Goal: Use online tool/utility: Utilize a website feature to perform a specific function

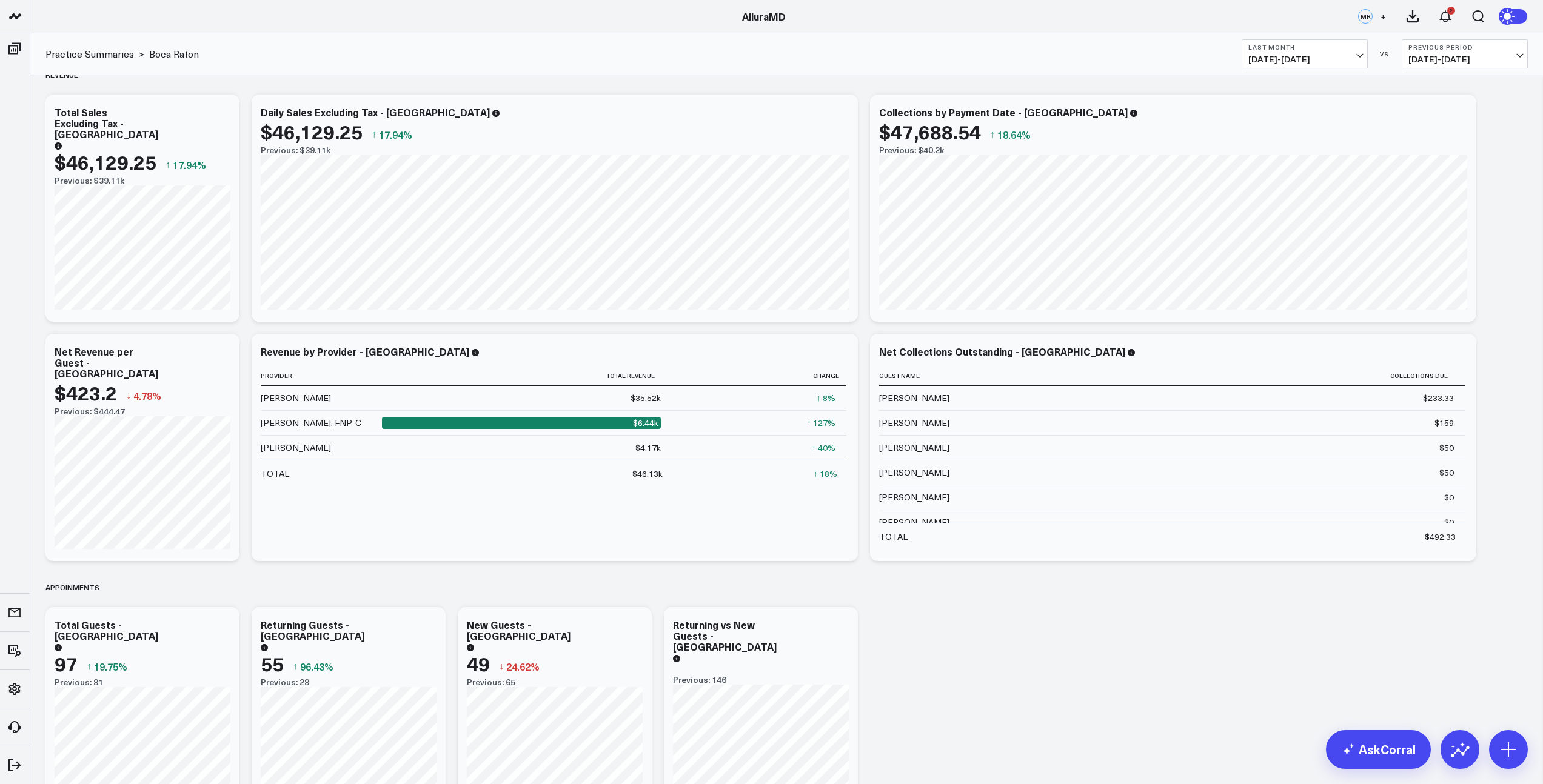
scroll to position [318, 0]
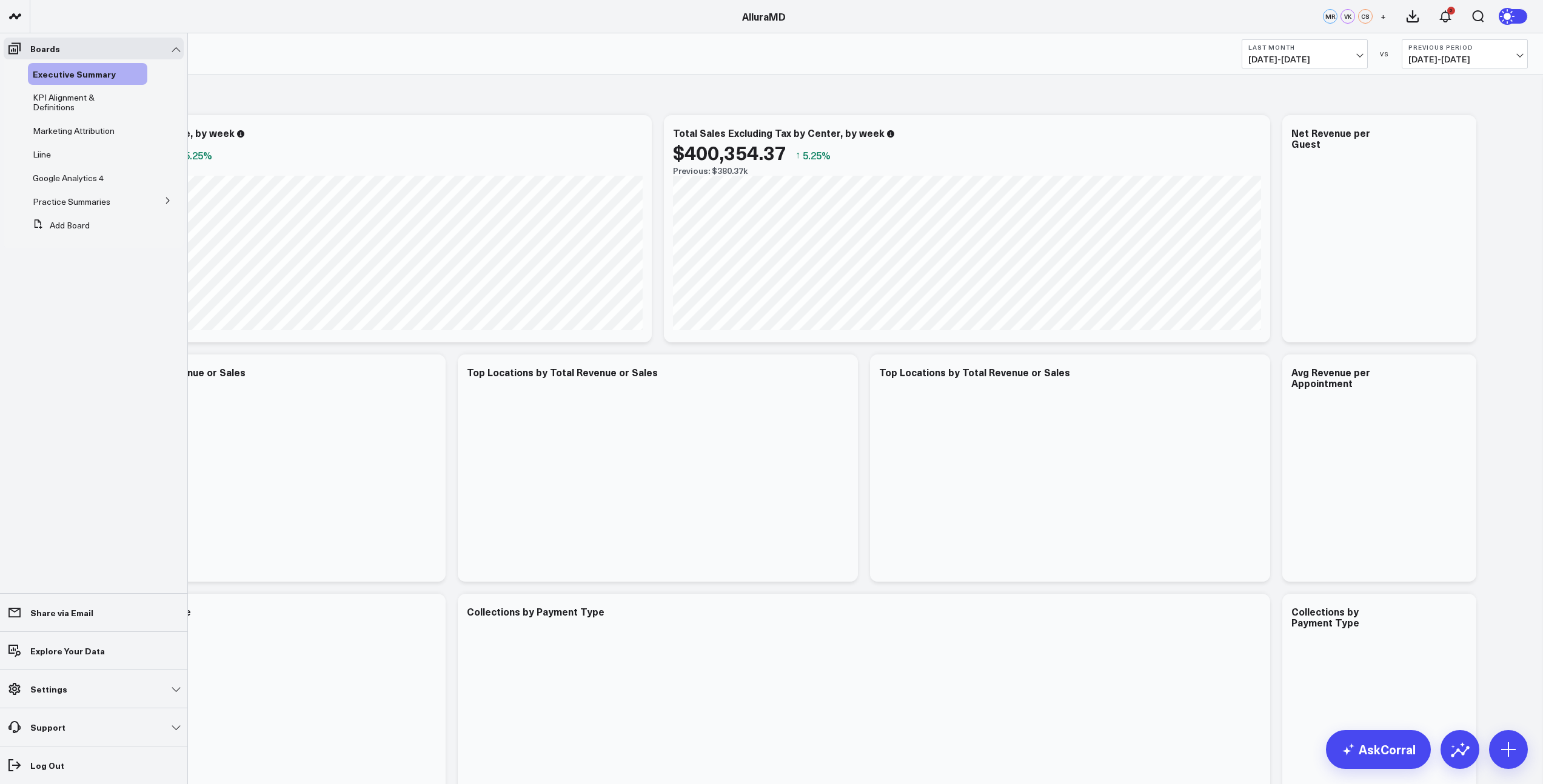
click at [166, 203] on icon at bounding box center [167, 201] width 7 height 7
click at [69, 268] on span "[GEOGRAPHIC_DATA]" at bounding box center [83, 267] width 87 height 12
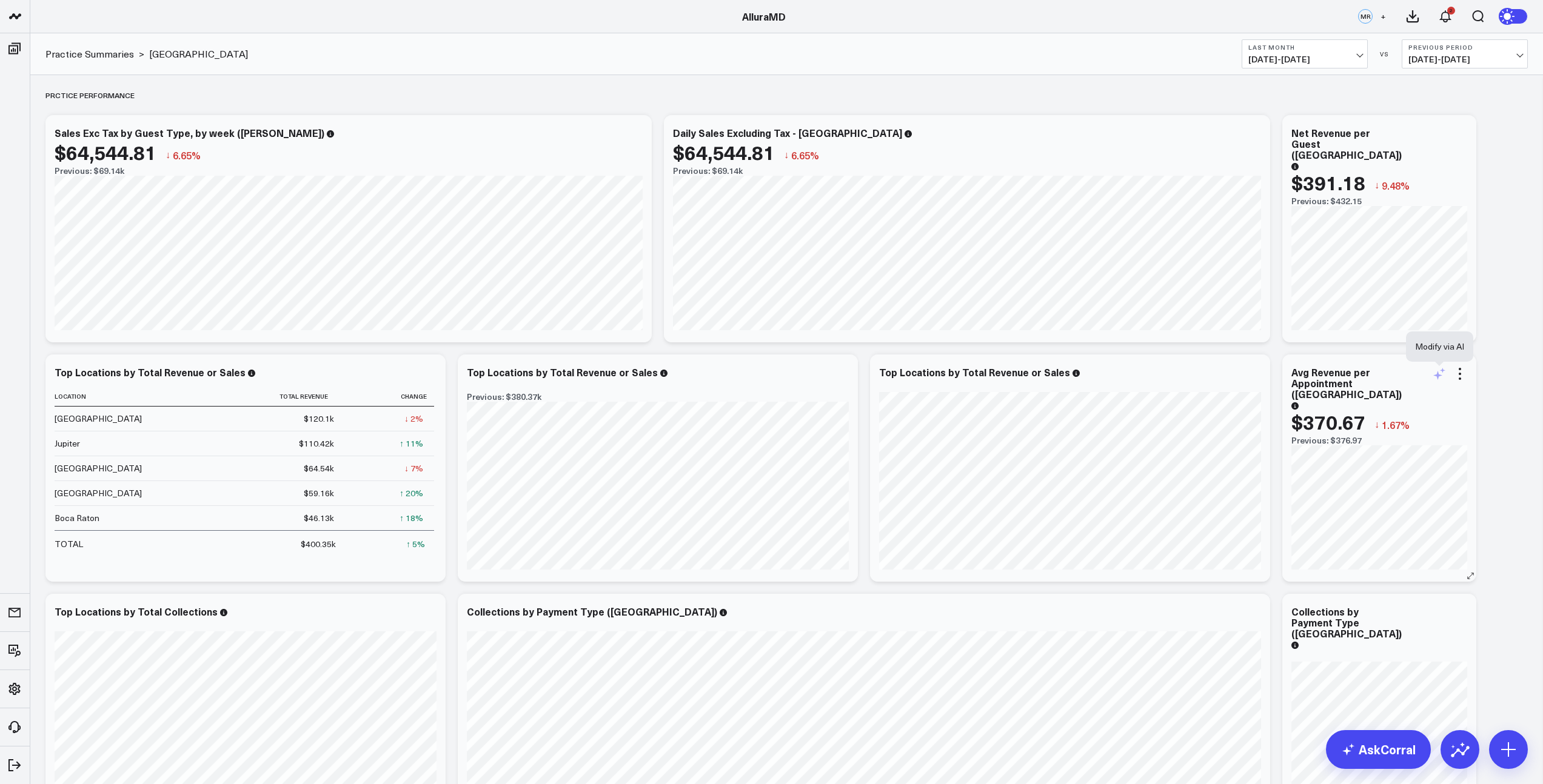
click at [1439, 380] on icon at bounding box center [1439, 373] width 14 height 14
click at [1365, 394] on textarea at bounding box center [1373, 400] width 205 height 55
click at [1290, 385] on textarea "filter for dania beach" at bounding box center [1373, 400] width 205 height 55
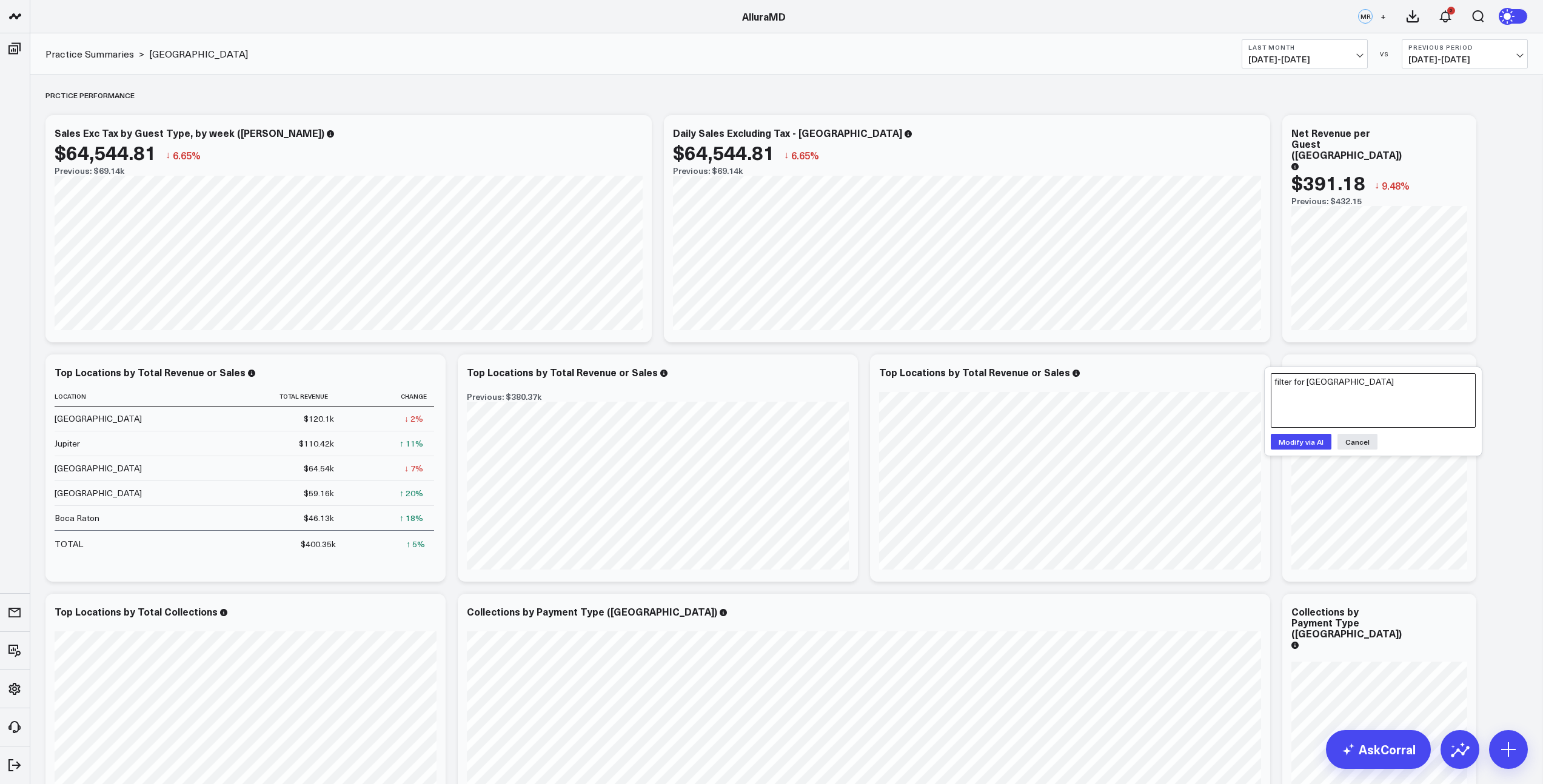
type textarea "filter for dania beach"
click at [1313, 444] on button "Modify via AI" at bounding box center [1300, 441] width 60 height 16
click at [1391, 472] on button "Save" at bounding box center [1399, 475] width 33 height 16
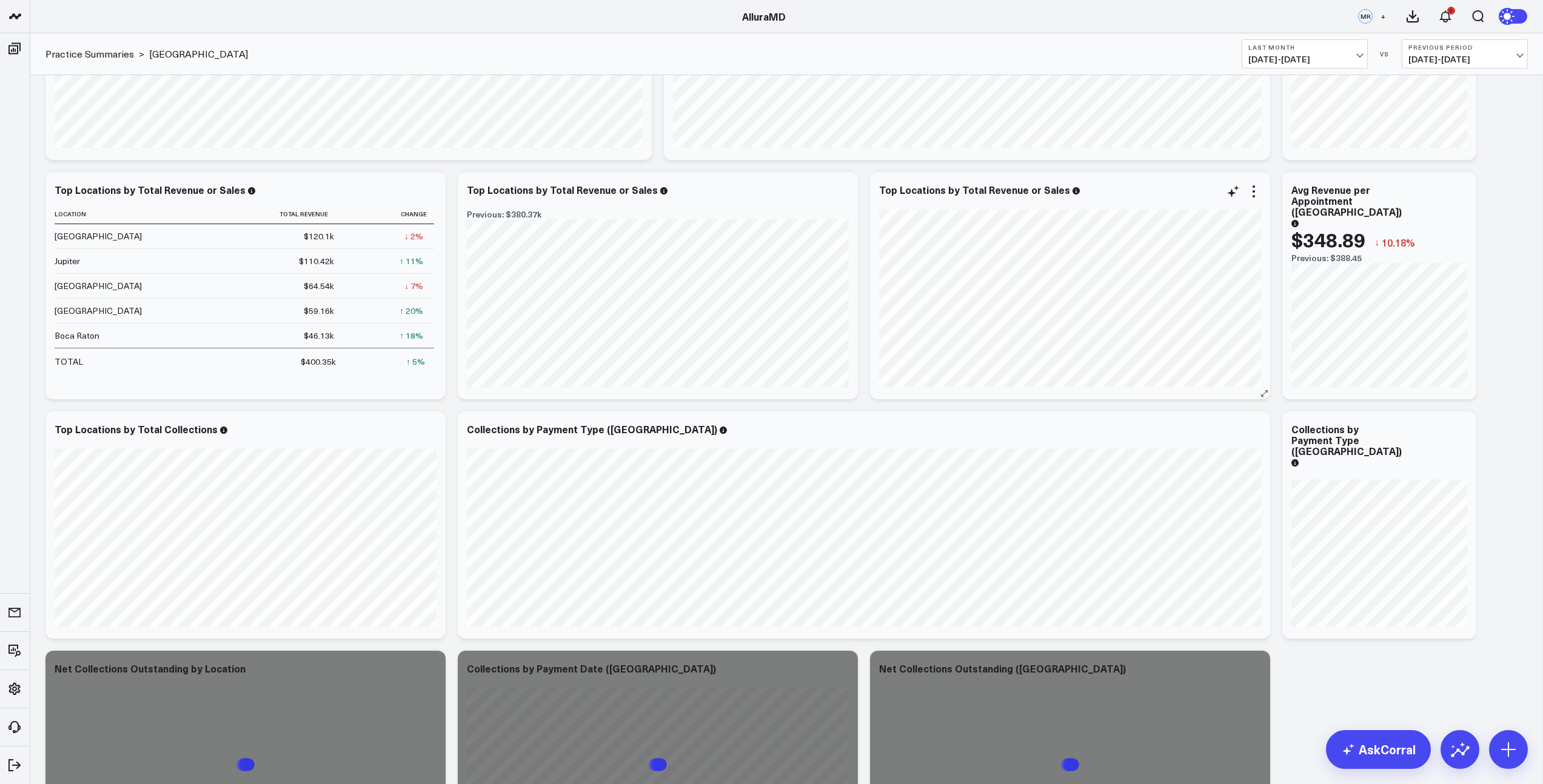
scroll to position [286, 0]
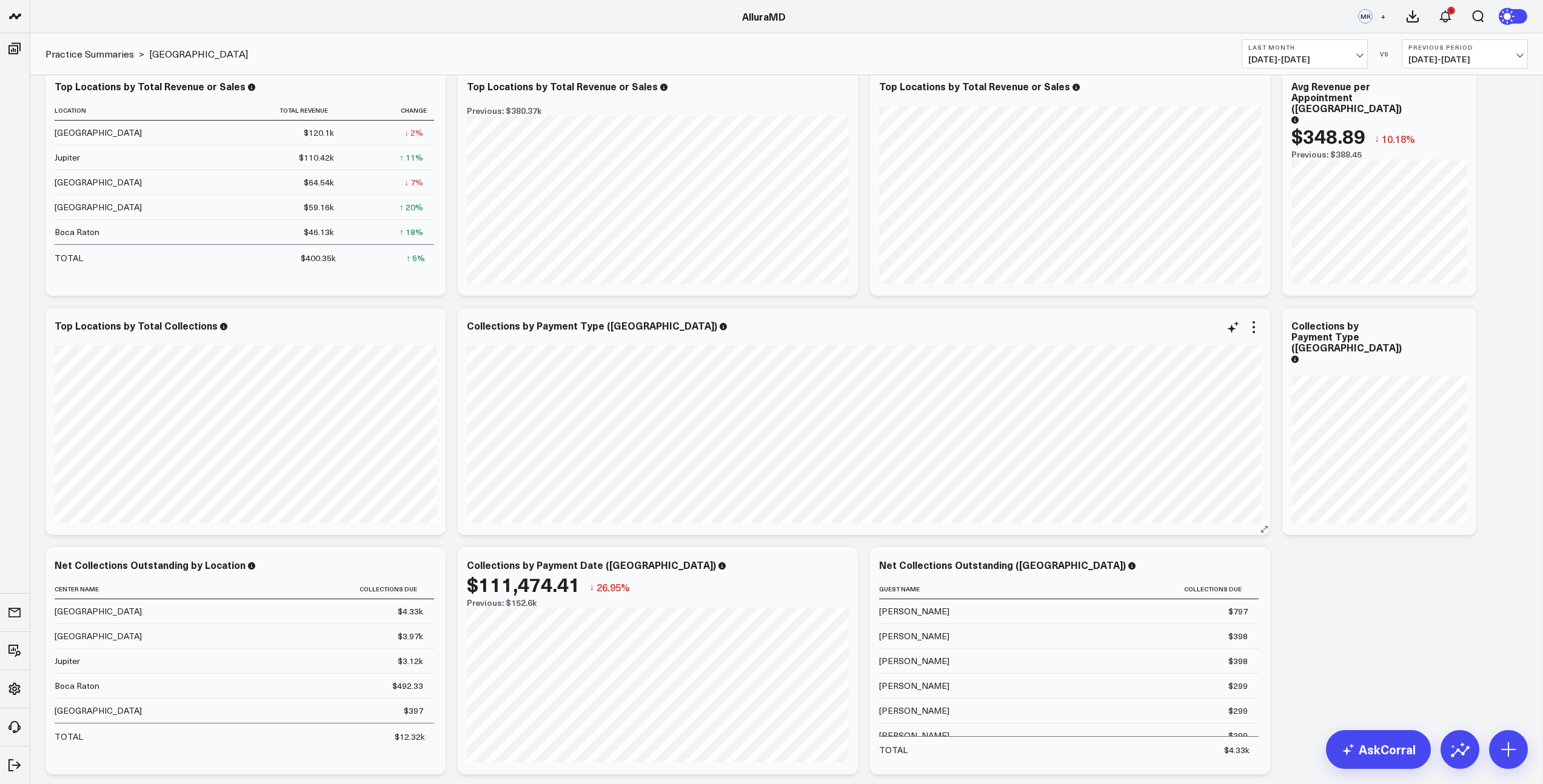
click at [1230, 335] on div at bounding box center [864, 338] width 794 height 9
click at [1233, 335] on div at bounding box center [864, 338] width 794 height 9
click at [1234, 333] on icon at bounding box center [1233, 327] width 14 height 14
click at [1283, 338] on textarea "filter for dania beach" at bounding box center [1367, 354] width 205 height 55
paste textarea "filter for dania beach"
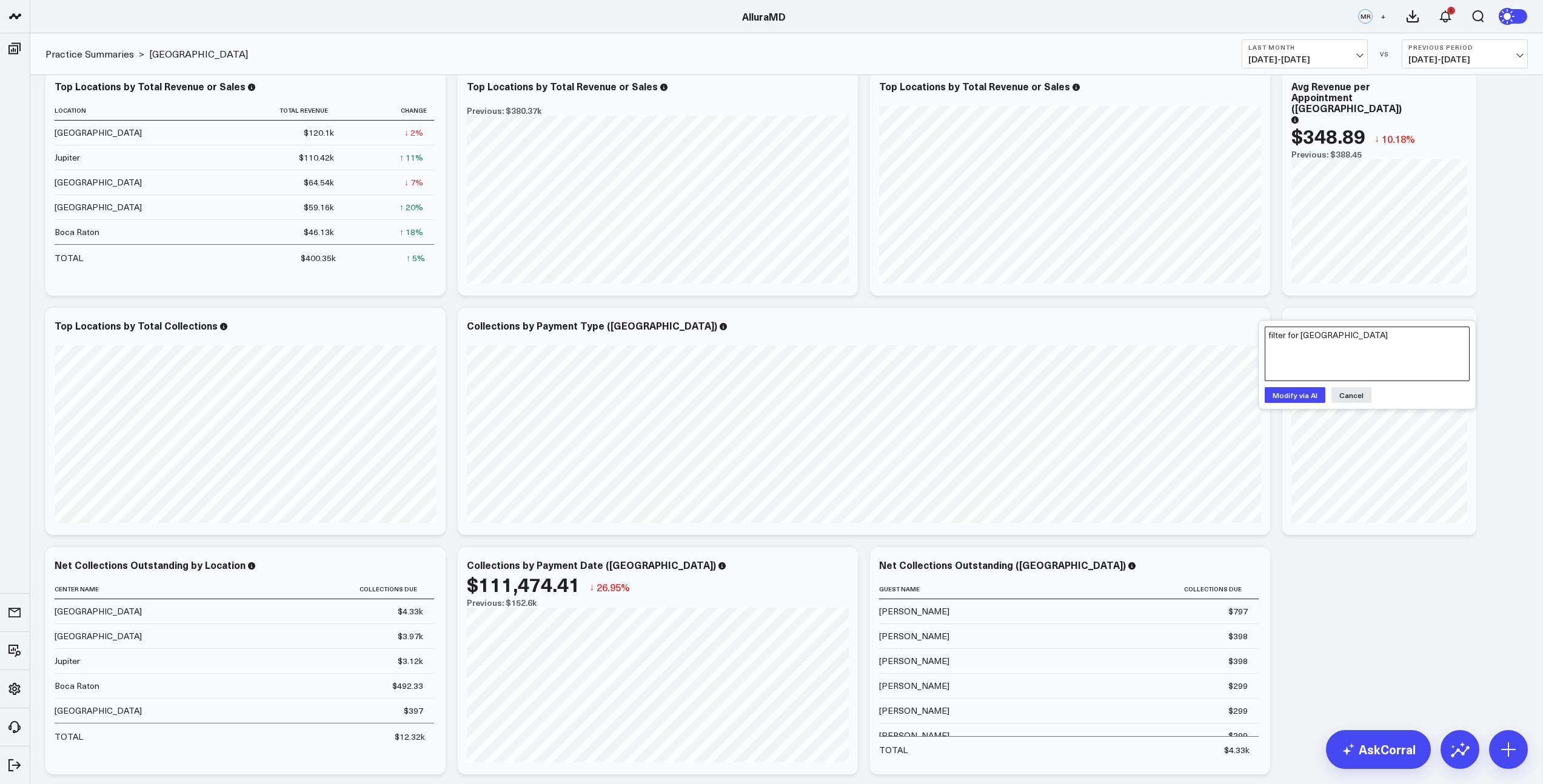
type textarea "filter for dania beach"
click at [1294, 396] on button "Modify via AI" at bounding box center [1294, 395] width 60 height 16
click at [1394, 426] on button "Save" at bounding box center [1393, 428] width 33 height 16
click at [1436, 333] on icon at bounding box center [1439, 327] width 14 height 14
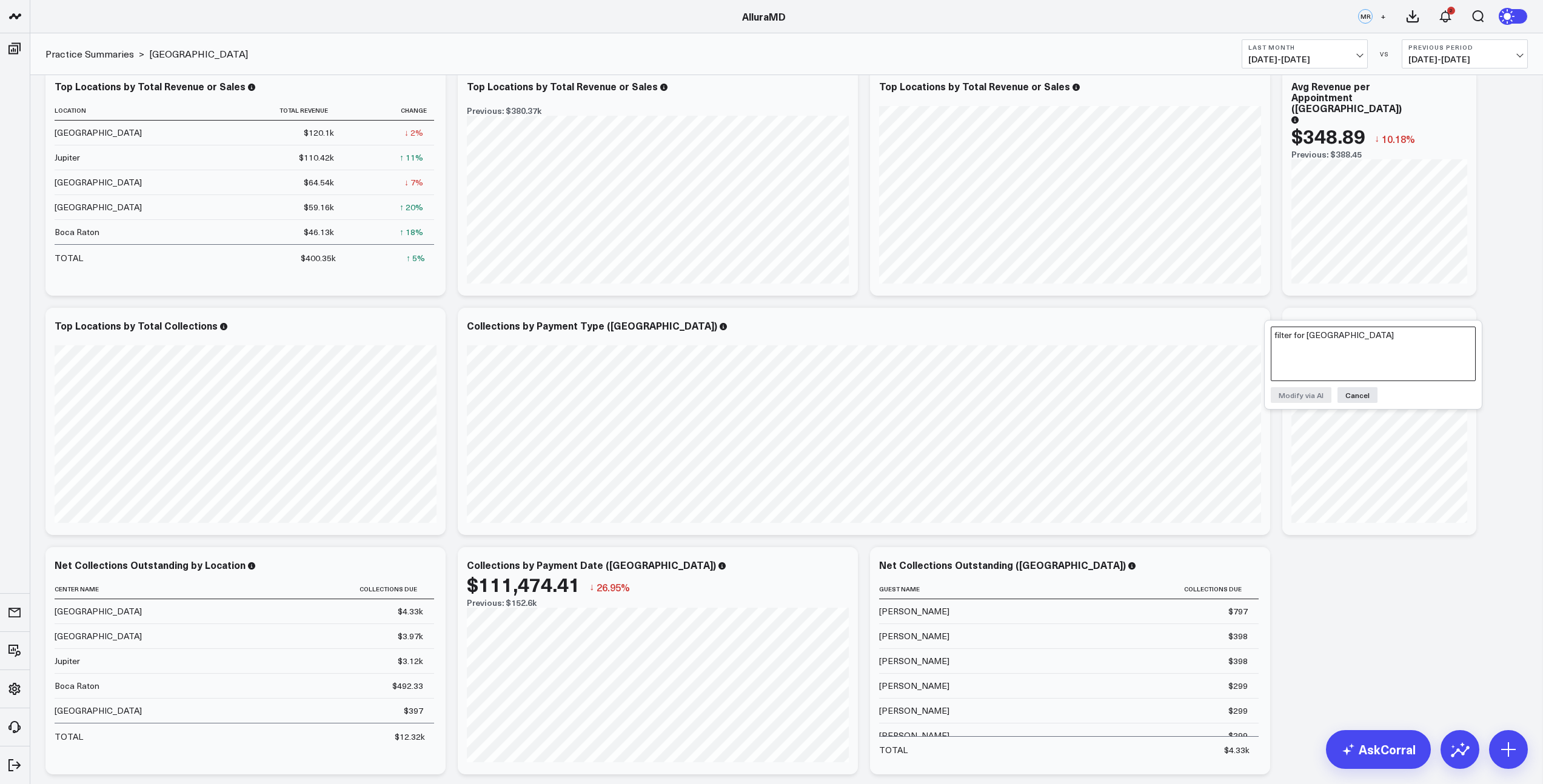
click at [1410, 344] on textarea "filter for dania beach" at bounding box center [1373, 354] width 205 height 55
paste textarea "filter for dania beach"
type textarea "filter for dania beach"
click at [1313, 394] on button "Modify via AI" at bounding box center [1300, 395] width 60 height 16
click at [1401, 428] on button "Save" at bounding box center [1399, 428] width 33 height 16
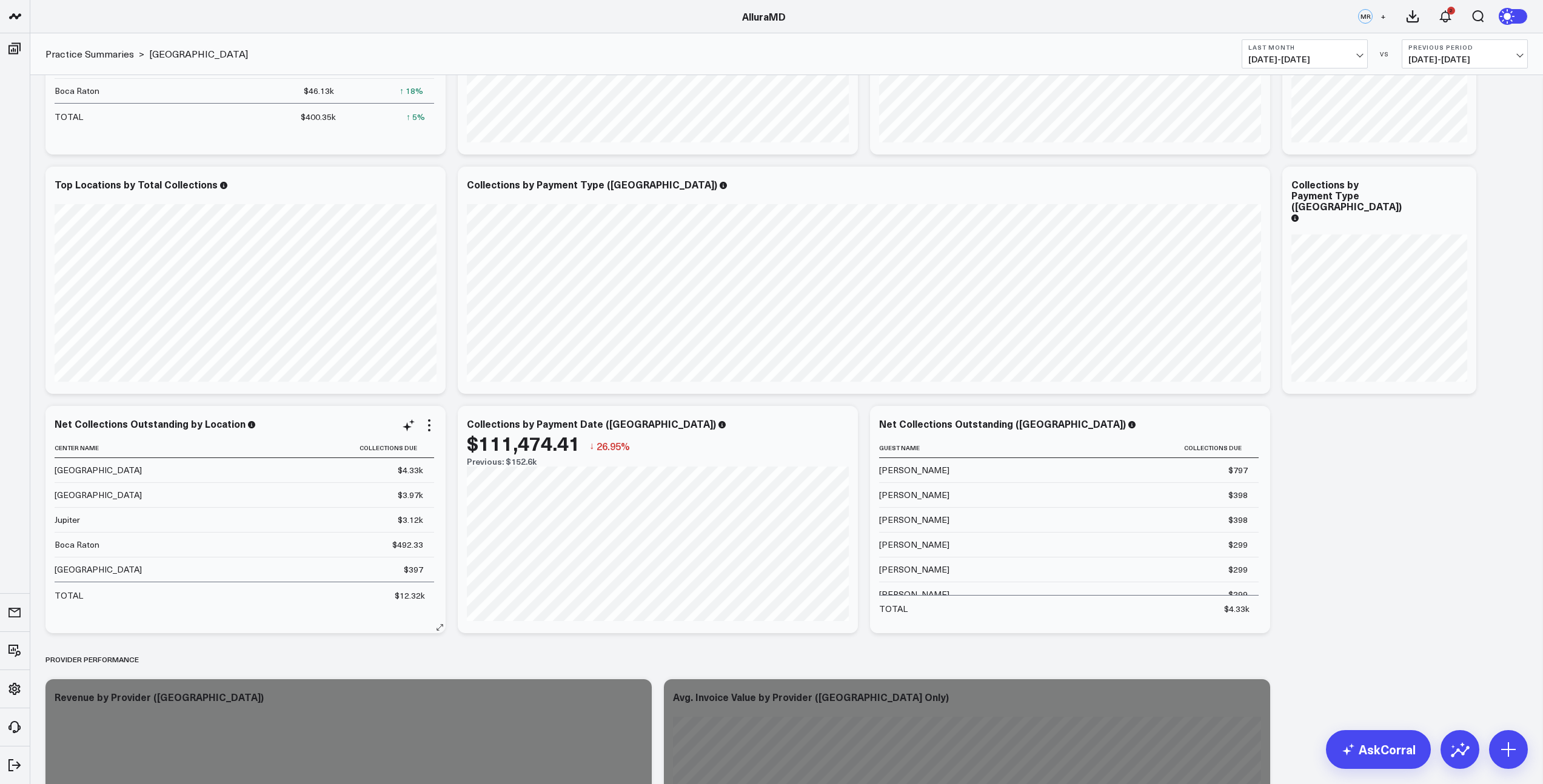
scroll to position [428, 0]
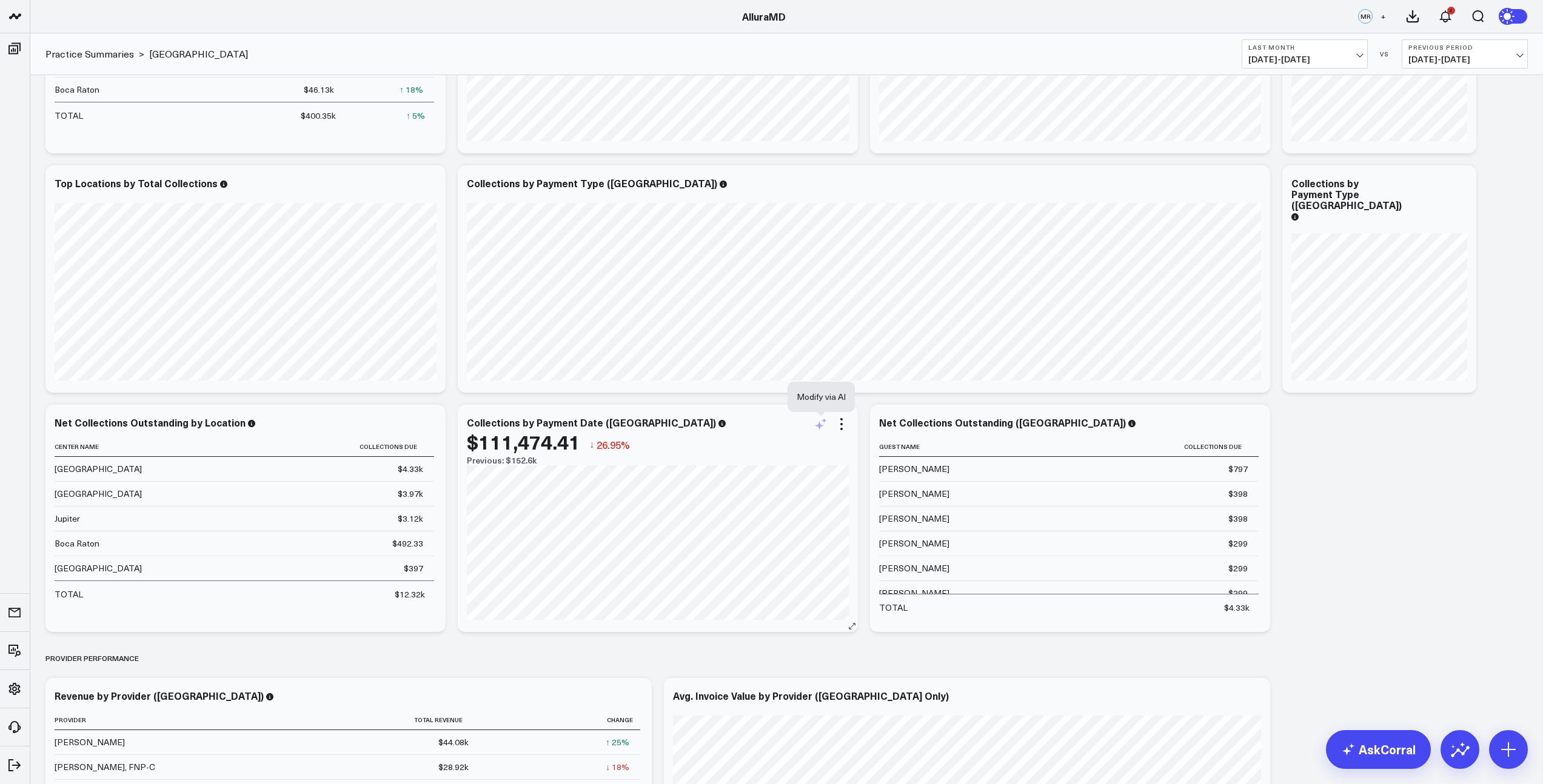
click at [823, 428] on icon at bounding box center [820, 424] width 14 height 14
click at [873, 438] on textarea "filter for dania beach" at bounding box center [955, 451] width 205 height 55
paste textarea "filter for dania beach"
type textarea "filter for dania beach"
click at [876, 493] on button "Modify via AI" at bounding box center [882, 492] width 60 height 16
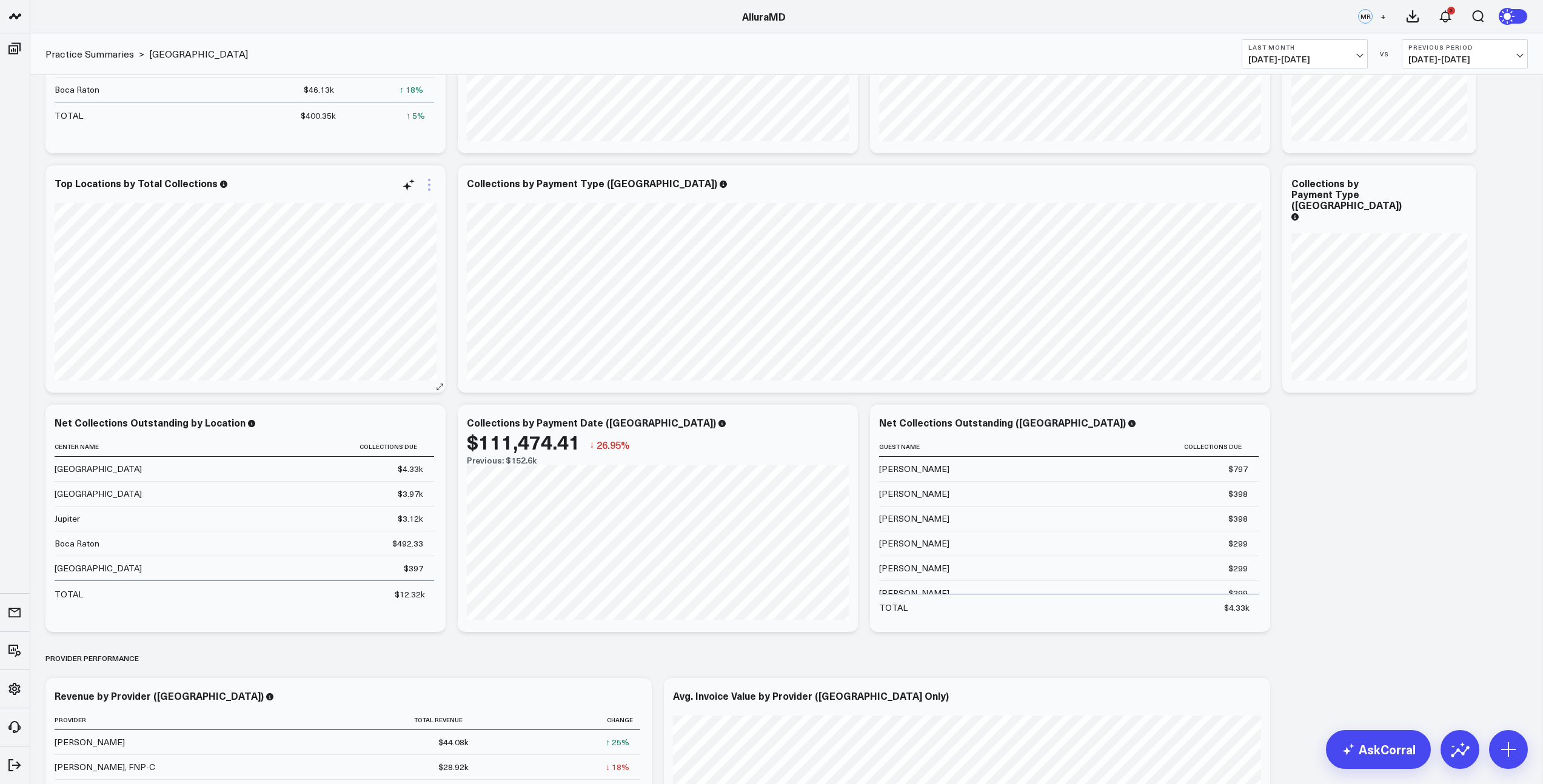
click at [428, 186] on icon at bounding box center [429, 184] width 14 height 14
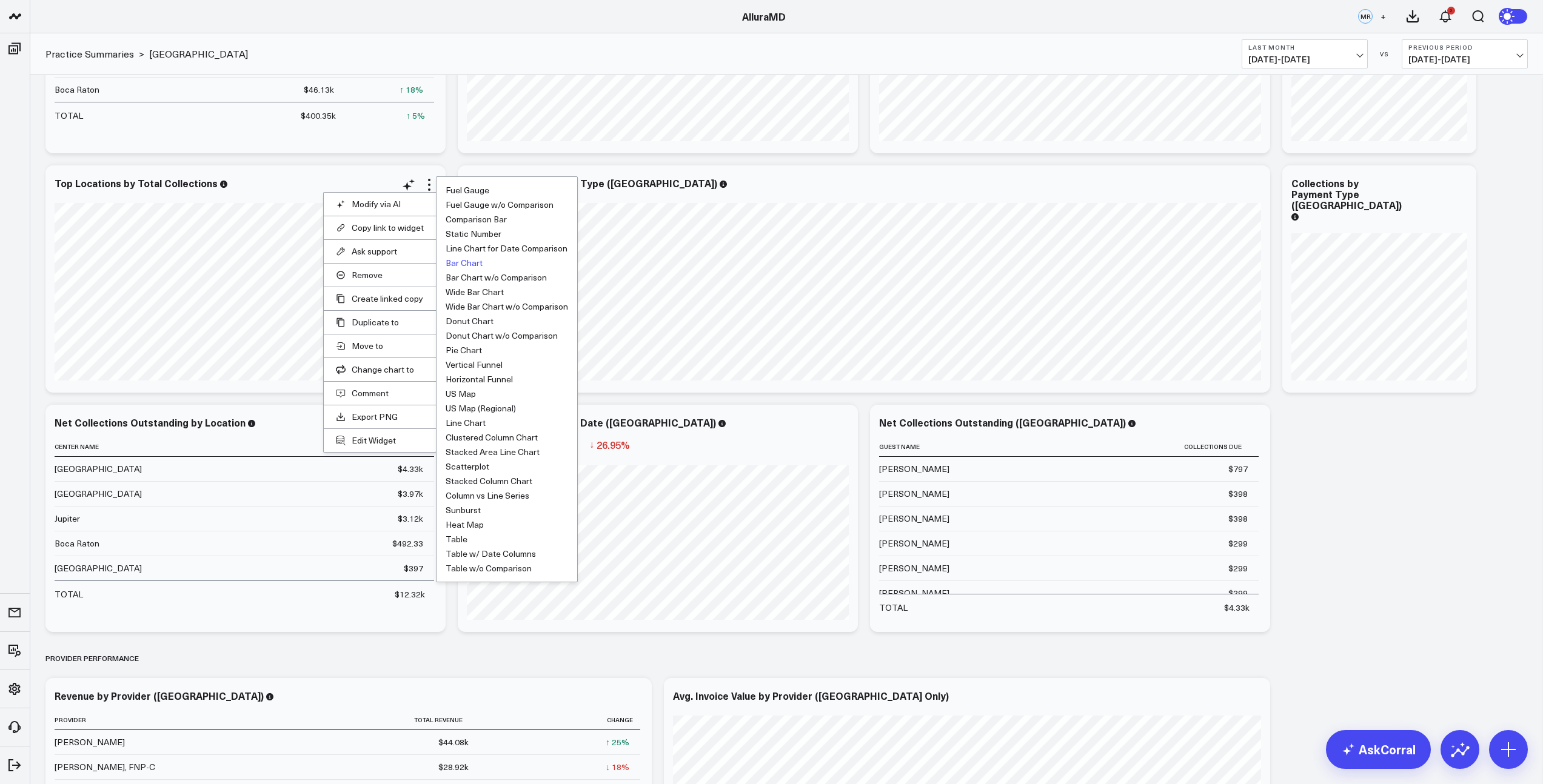
click at [466, 541] on li "Table" at bounding box center [506, 539] width 123 height 9
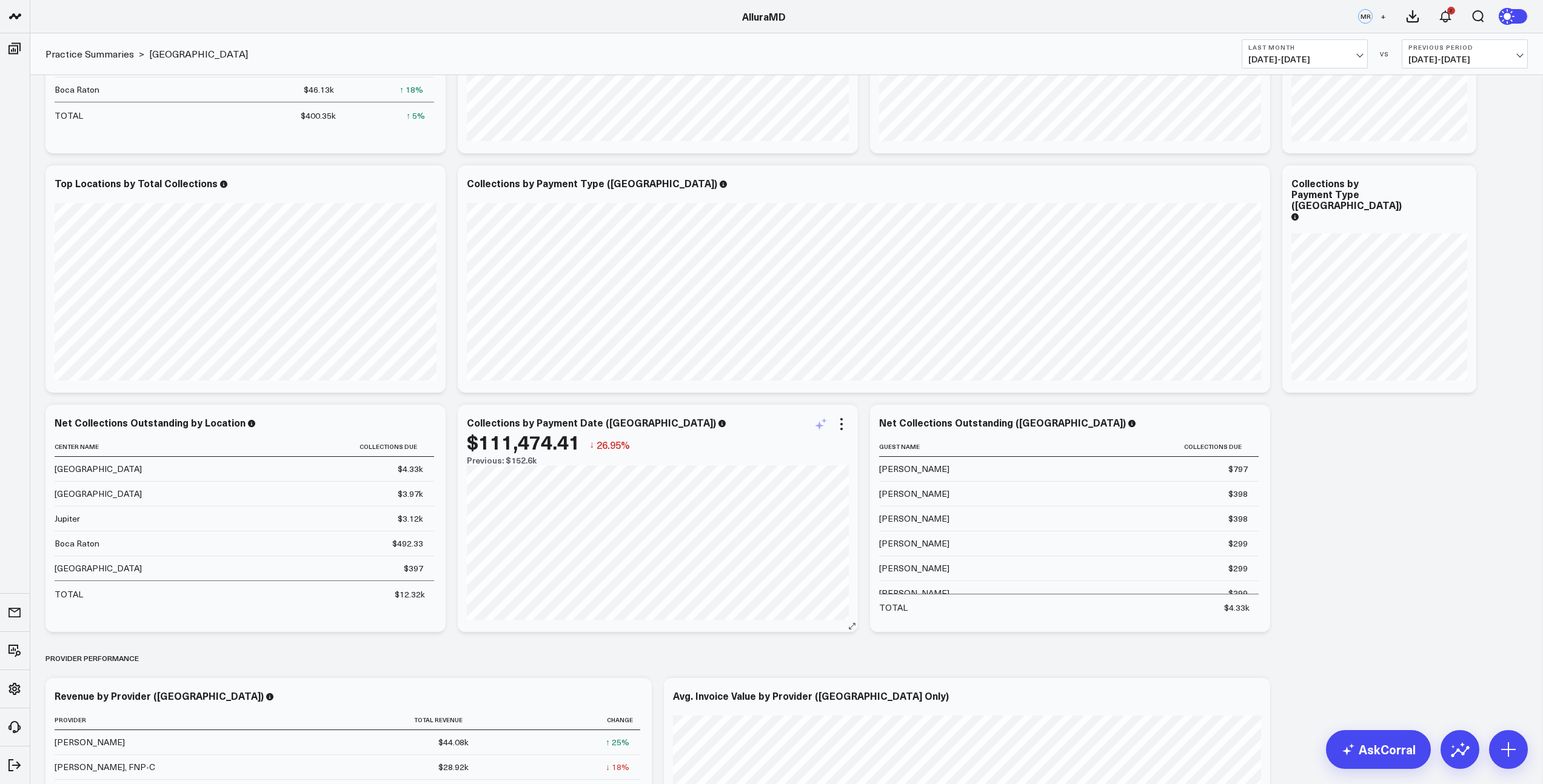
click at [821, 425] on icon at bounding box center [820, 424] width 14 height 14
click at [871, 440] on textarea "filter for dania beach" at bounding box center [955, 451] width 205 height 55
paste textarea "filter for dania beach"
type textarea "filter for dania beach"
click at [889, 491] on button "Modify via AI" at bounding box center [882, 492] width 60 height 16
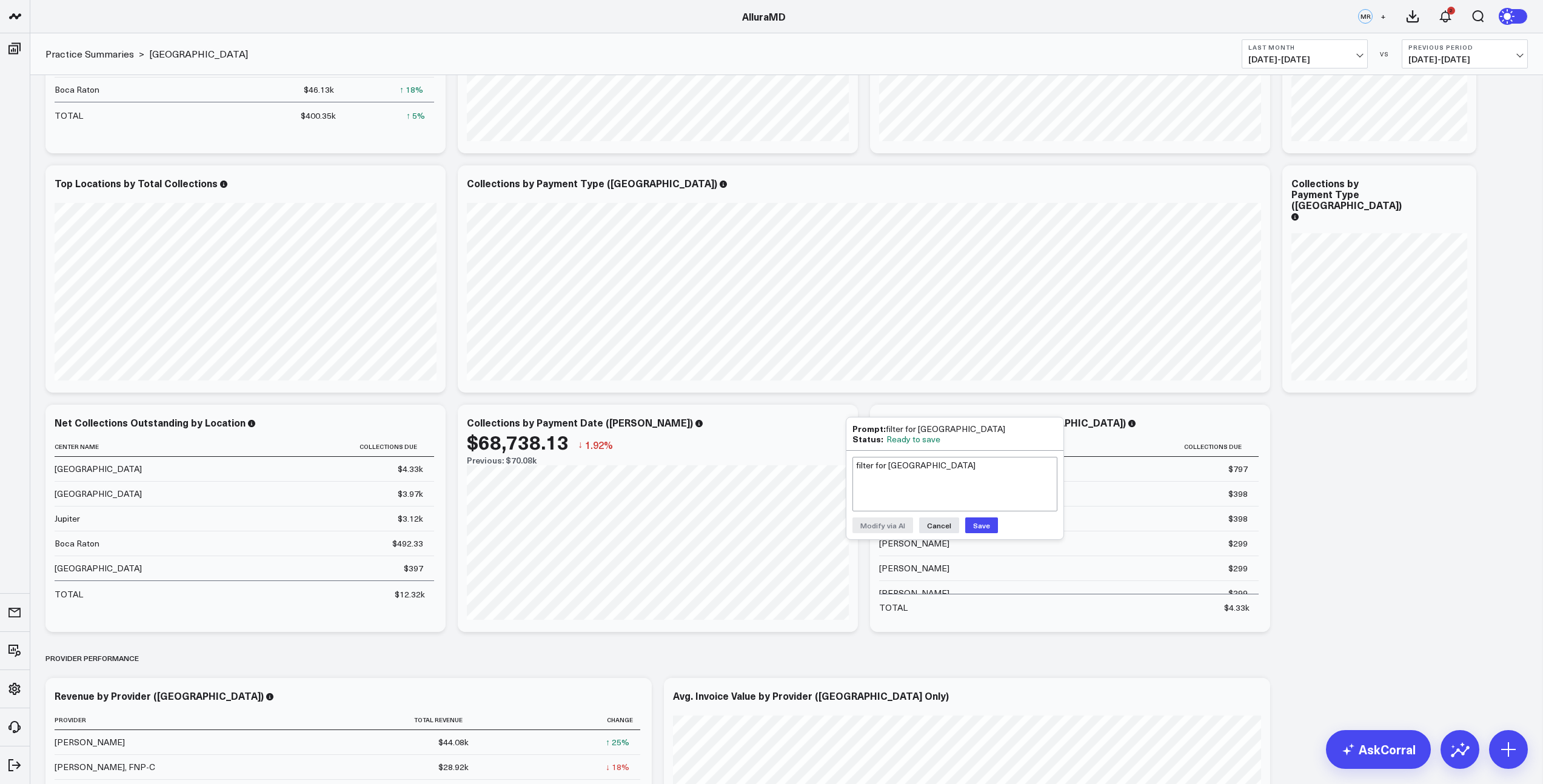
click at [988, 526] on button "Save" at bounding box center [981, 525] width 33 height 16
click at [410, 186] on icon at bounding box center [408, 184] width 14 height 14
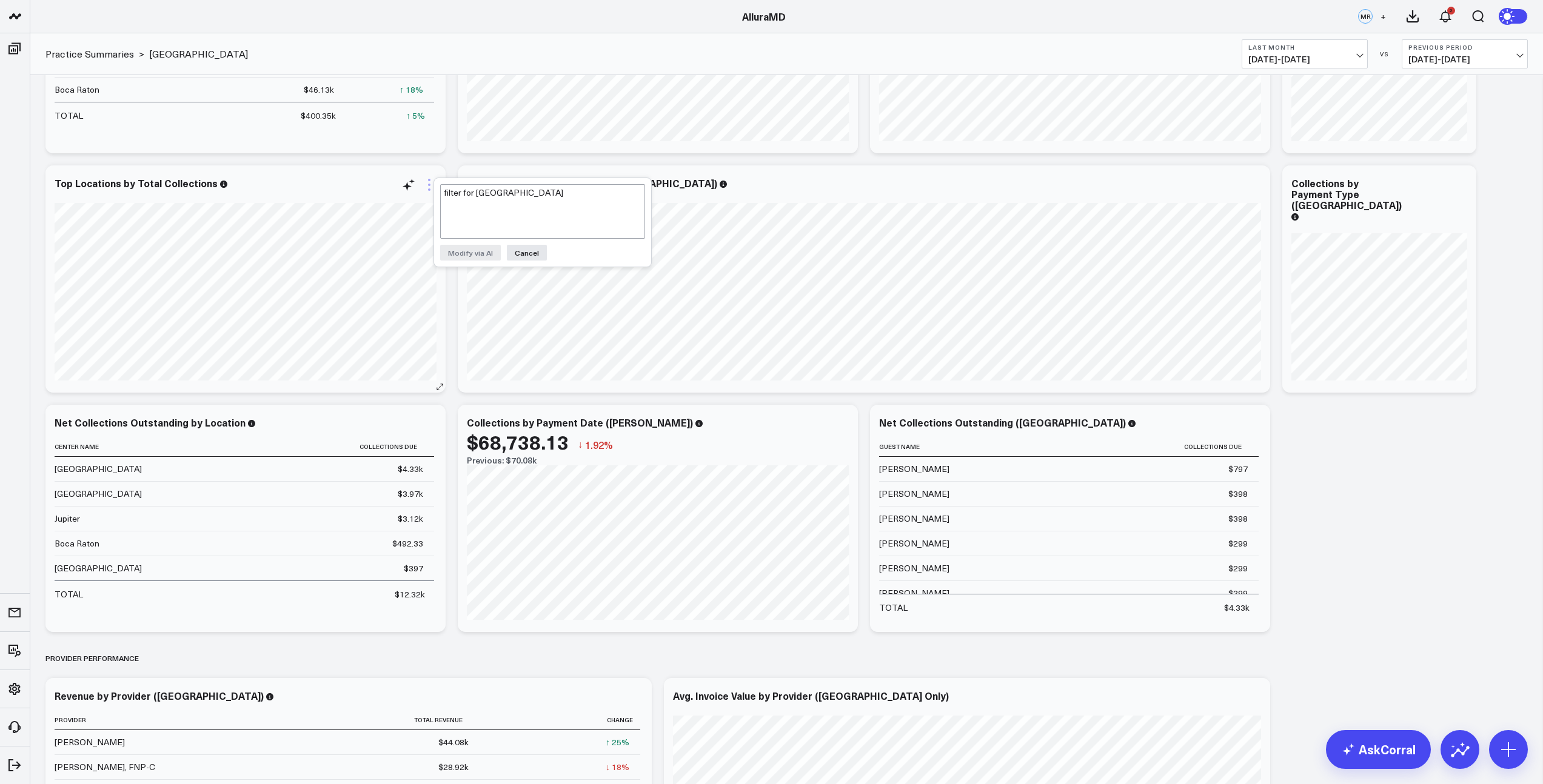
click at [428, 182] on icon at bounding box center [429, 184] width 14 height 14
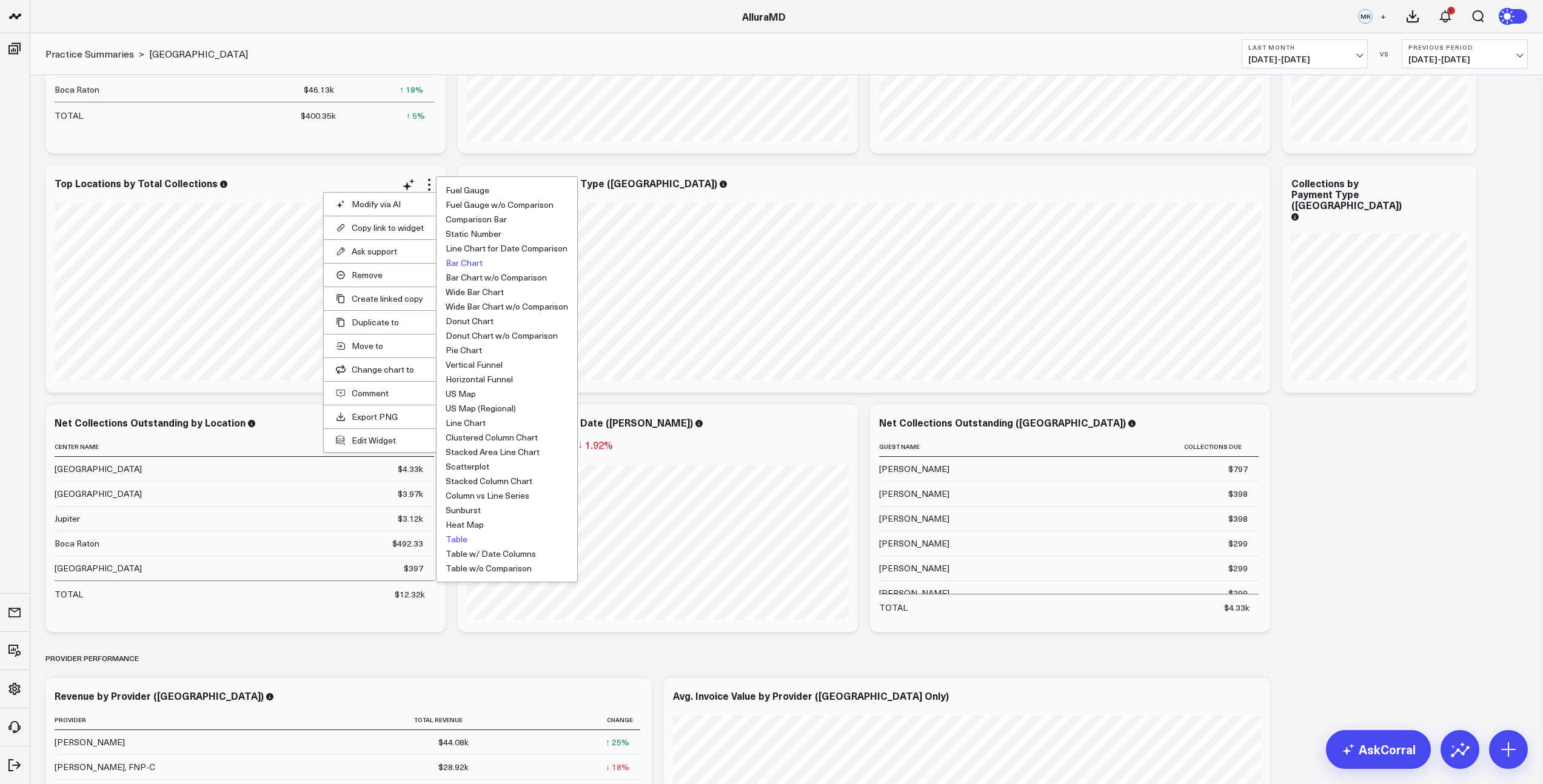
click at [460, 538] on button "Table" at bounding box center [456, 539] width 22 height 9
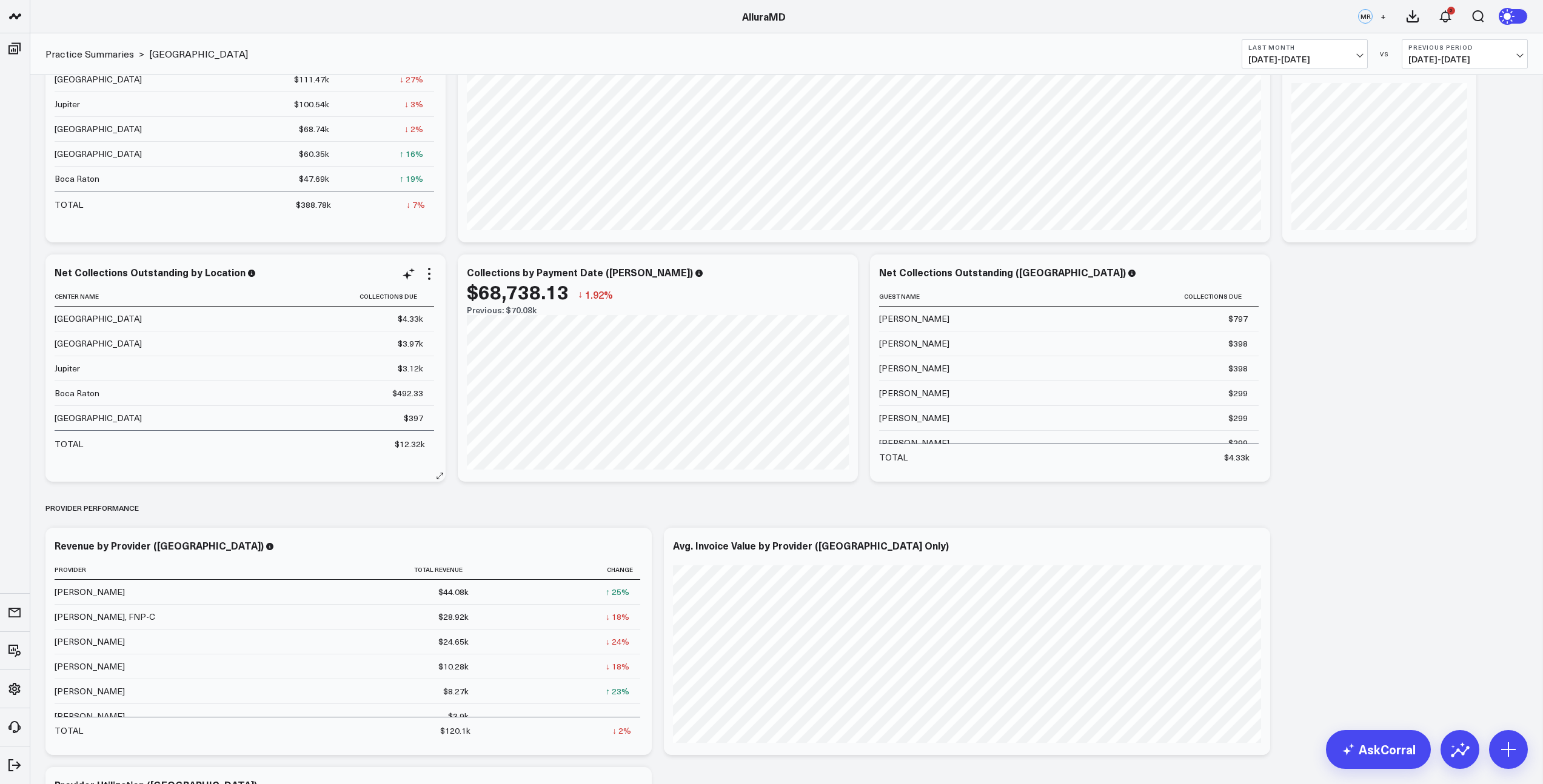
scroll to position [578, 0]
click at [1237, 278] on icon at bounding box center [1233, 274] width 14 height 14
click at [1281, 297] on textarea "filter for dania beach" at bounding box center [1367, 301] width 205 height 55
paste textarea "filter for dania beach"
type textarea "filter for dania beach"
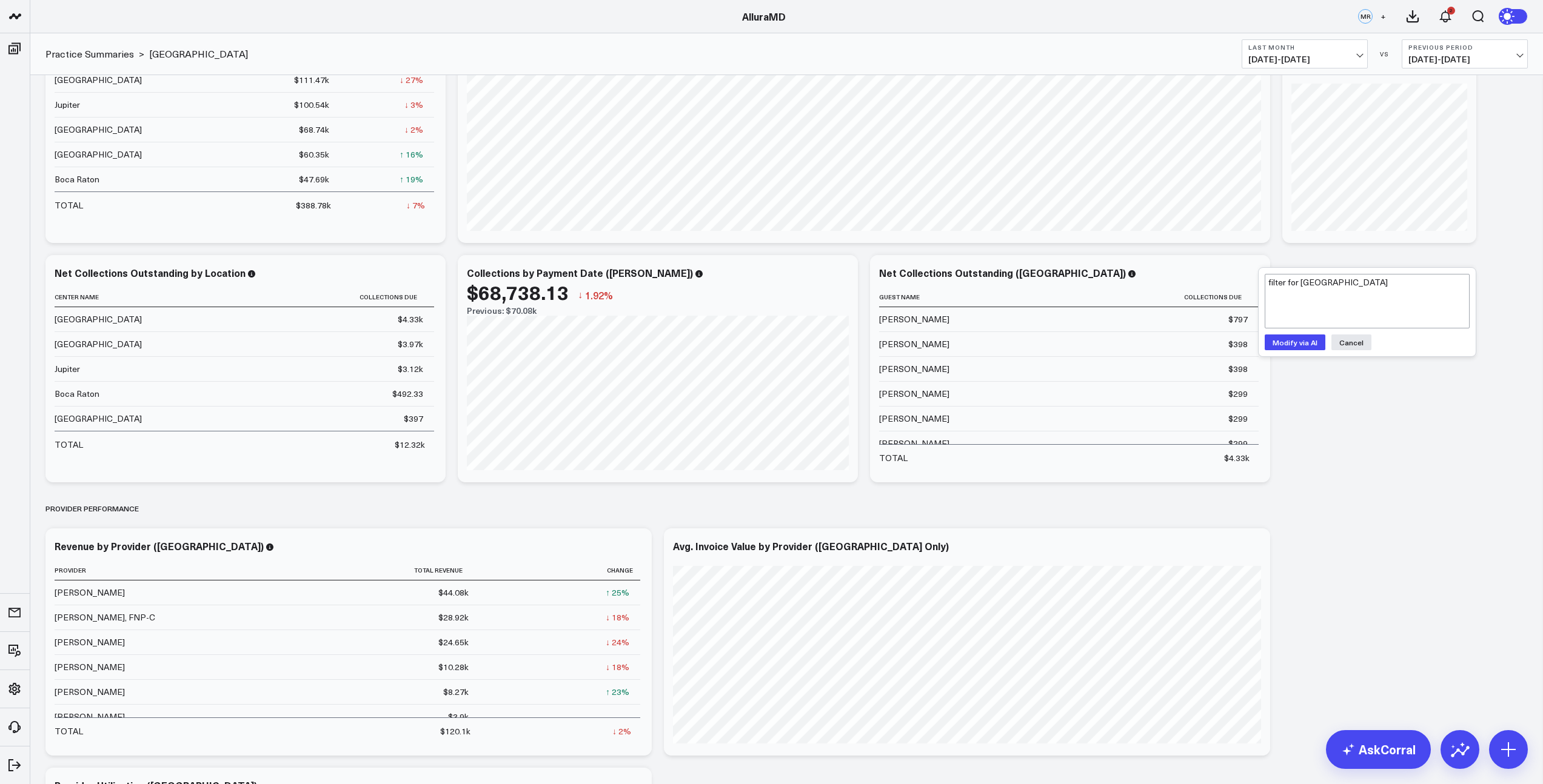
click at [1304, 340] on button "Modify via AI" at bounding box center [1294, 342] width 60 height 16
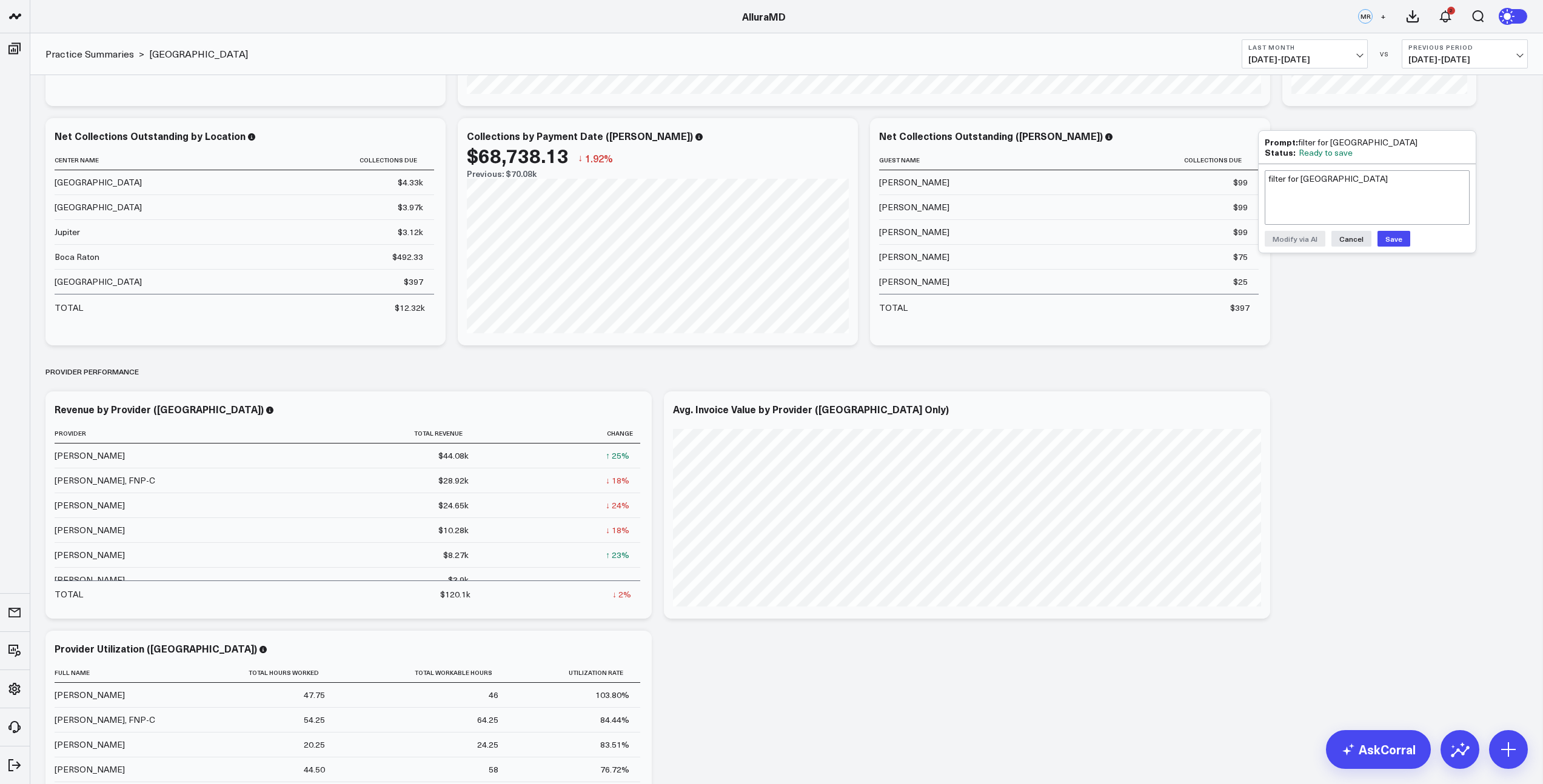
scroll to position [714, 0]
click at [1393, 237] on button "Save" at bounding box center [1393, 240] width 33 height 16
click at [619, 413] on icon at bounding box center [614, 412] width 14 height 14
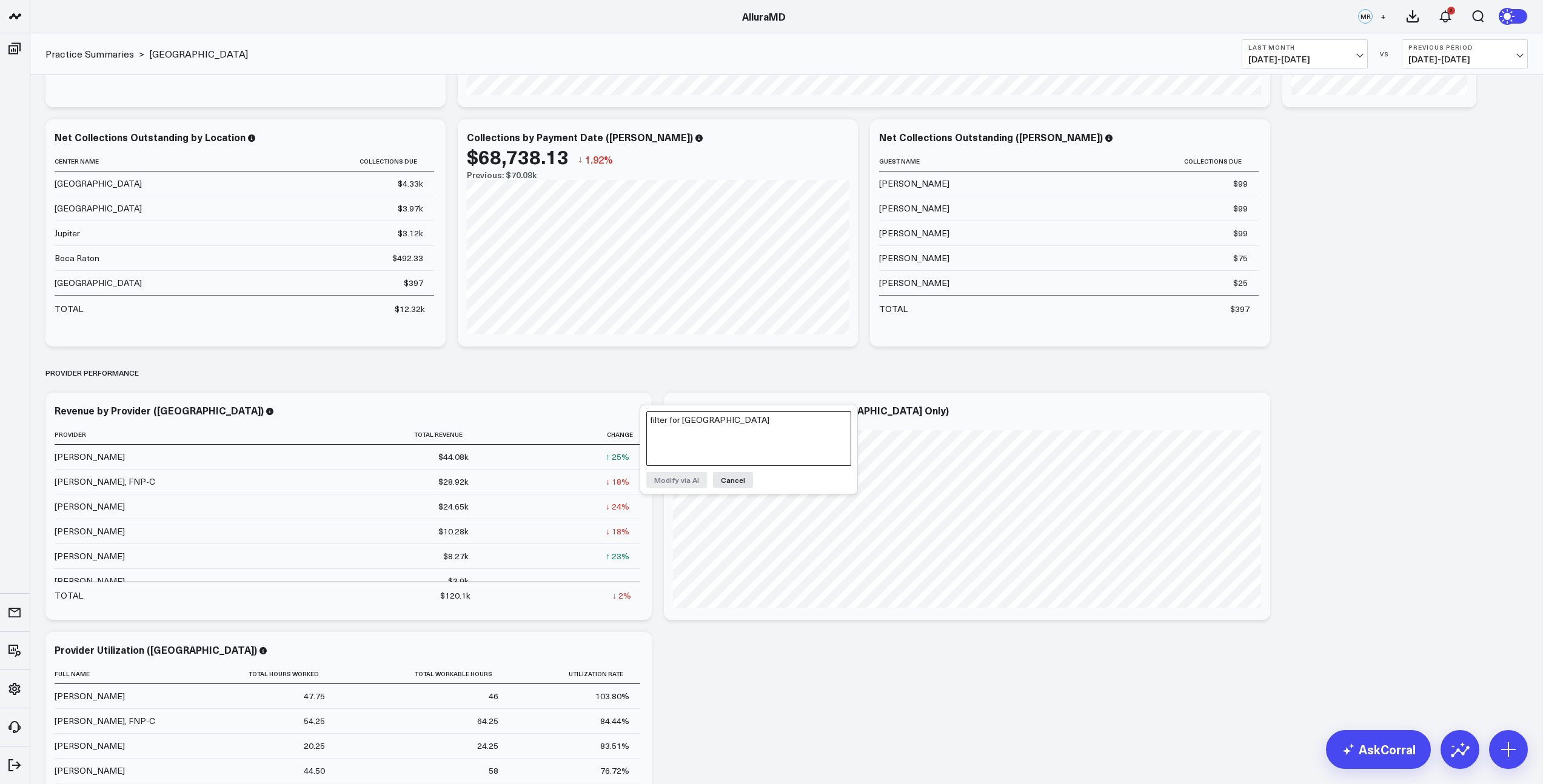
click at [664, 419] on textarea "filter for dania beach" at bounding box center [749, 438] width 205 height 55
paste textarea "filter for dania beach"
type textarea "filter for dania beach"
click at [678, 478] on button "Modify via AI" at bounding box center [676, 480] width 60 height 16
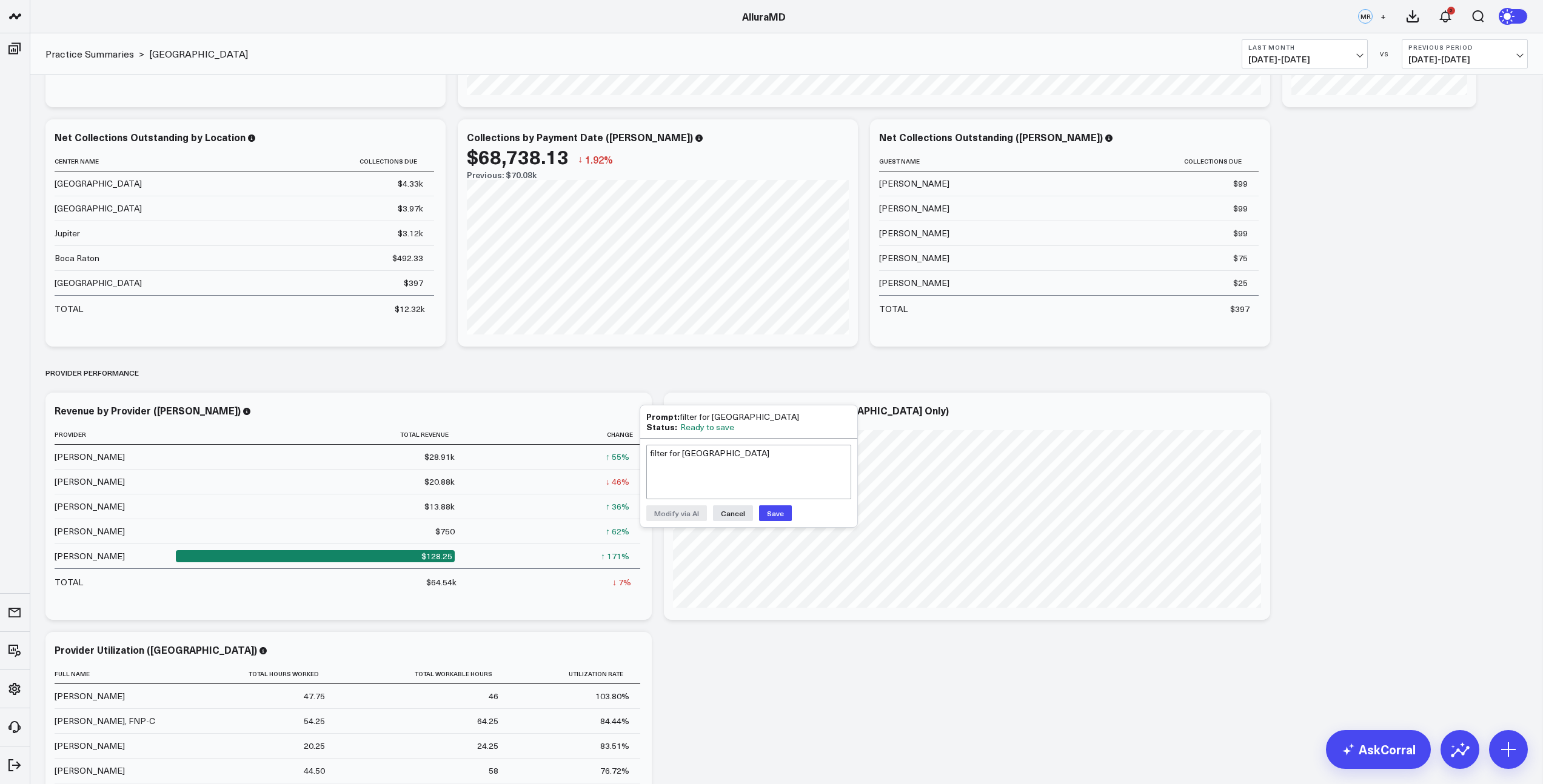
click at [770, 512] on button "Save" at bounding box center [775, 513] width 33 height 16
click at [1237, 415] on icon at bounding box center [1233, 412] width 14 height 14
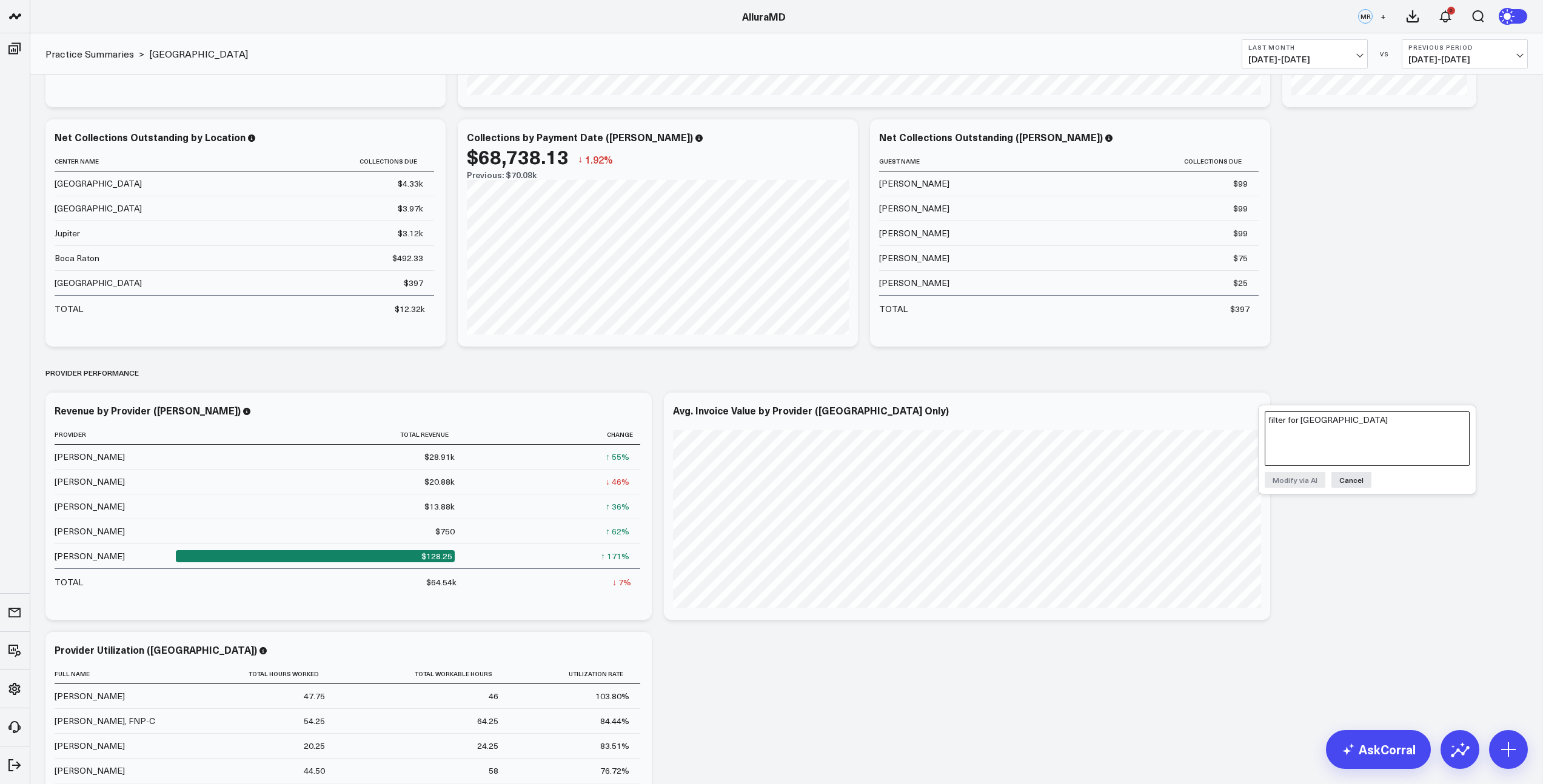
click at [1283, 428] on textarea "filter for dania beach" at bounding box center [1367, 438] width 205 height 55
paste textarea "filter for dania beach"
type textarea "filter for dania beach"
click at [1280, 480] on button "Modify via AI" at bounding box center [1294, 480] width 60 height 16
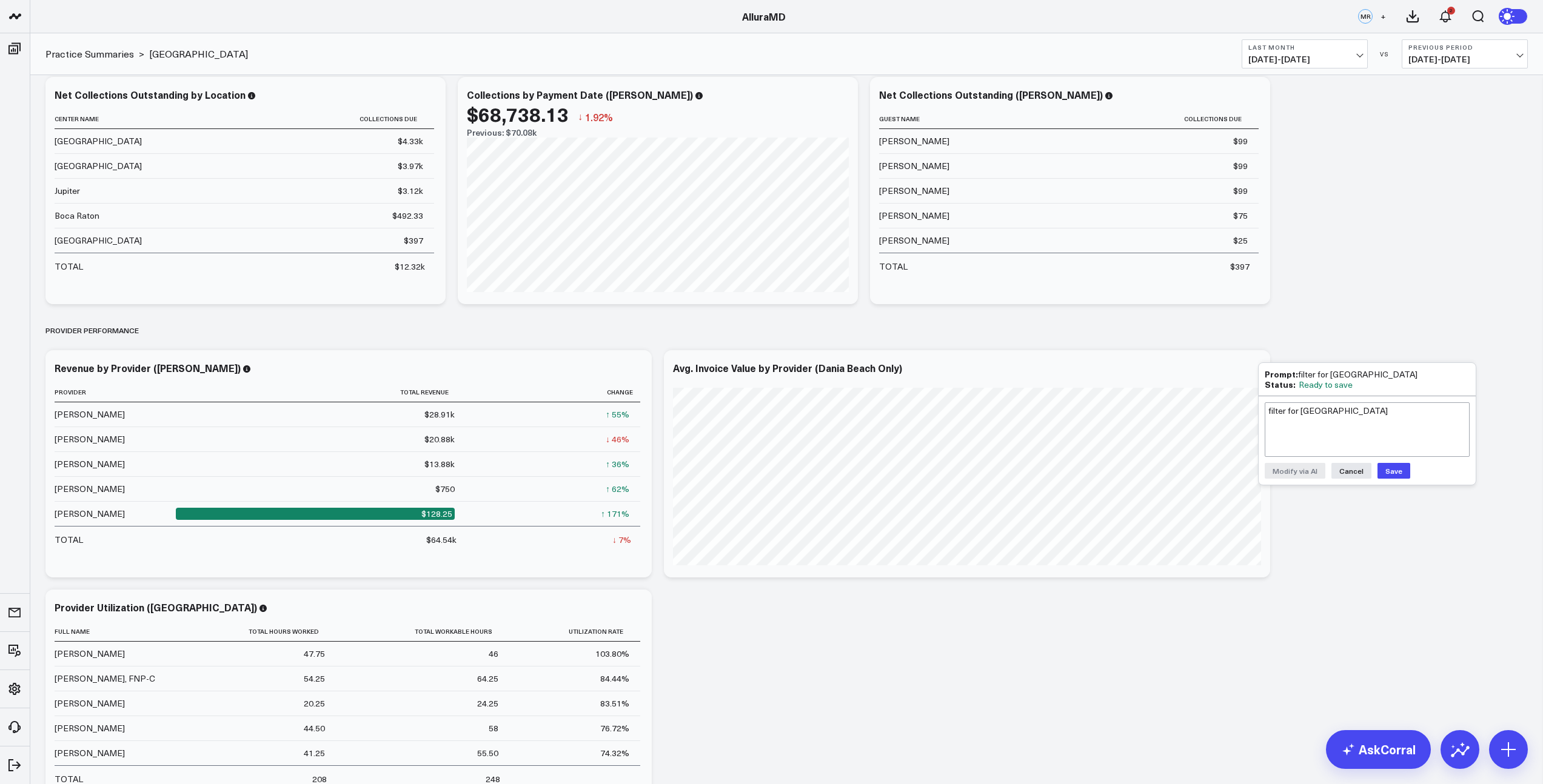
scroll to position [756, 0]
click at [1393, 472] on button "Save" at bounding box center [1393, 471] width 33 height 16
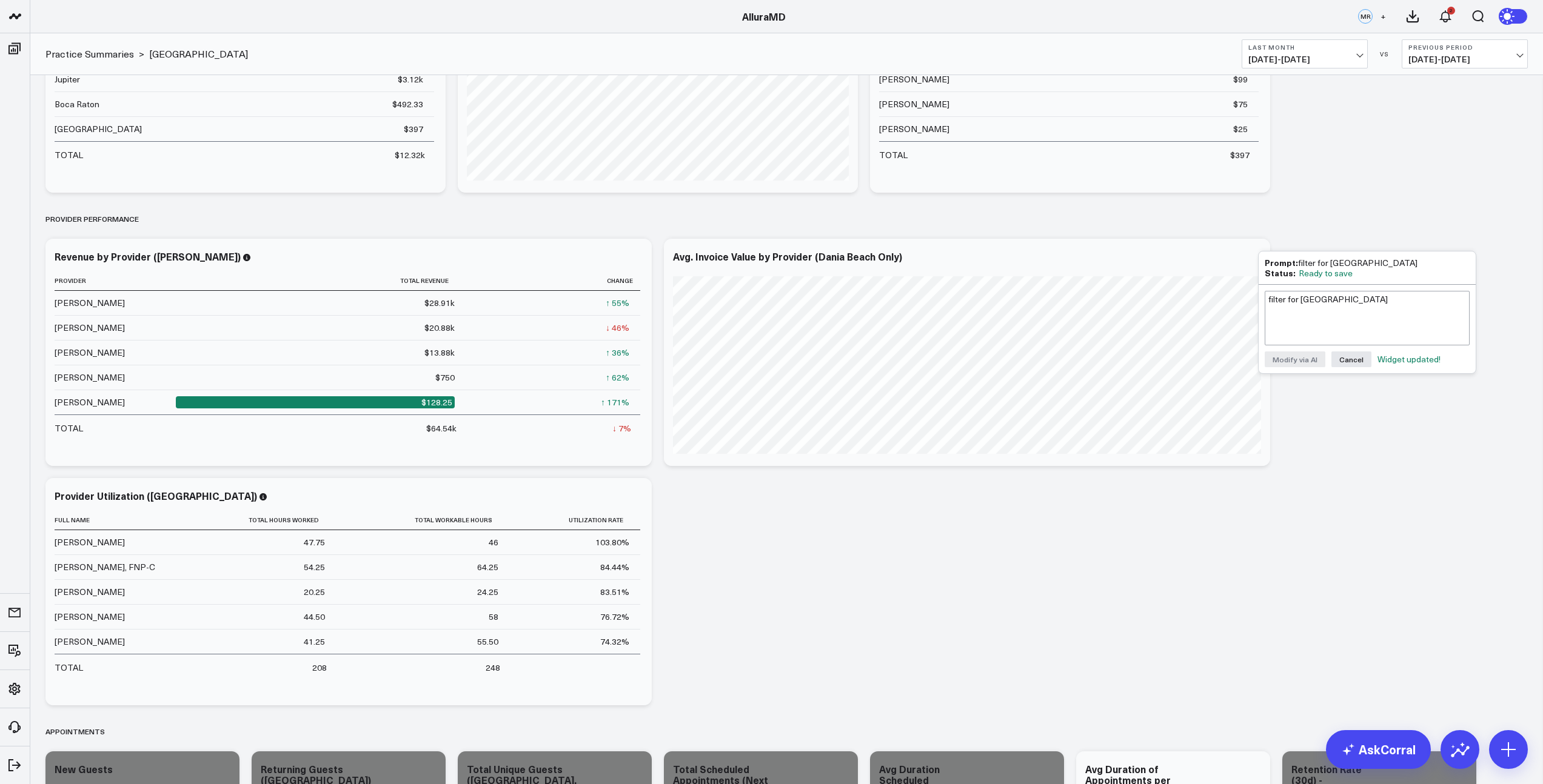
scroll to position [985, 0]
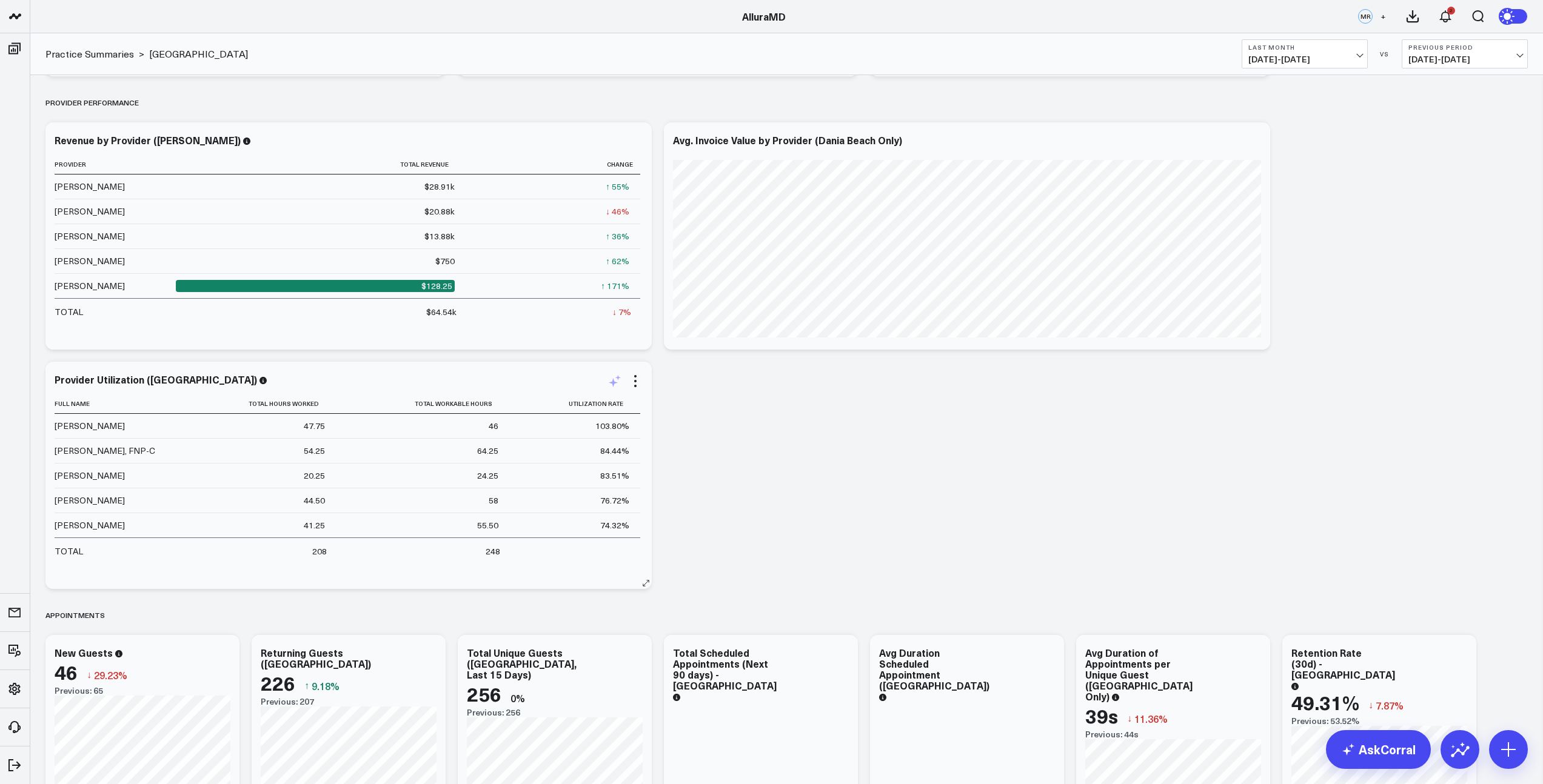
click at [613, 382] on icon at bounding box center [613, 382] width 9 height 9
click at [680, 400] on textarea "filter for dania beach" at bounding box center [749, 408] width 205 height 55
paste textarea "filter for dania beach"
type textarea "filter for dania beach"
click at [676, 451] on button "Modify via AI" at bounding box center [676, 449] width 60 height 16
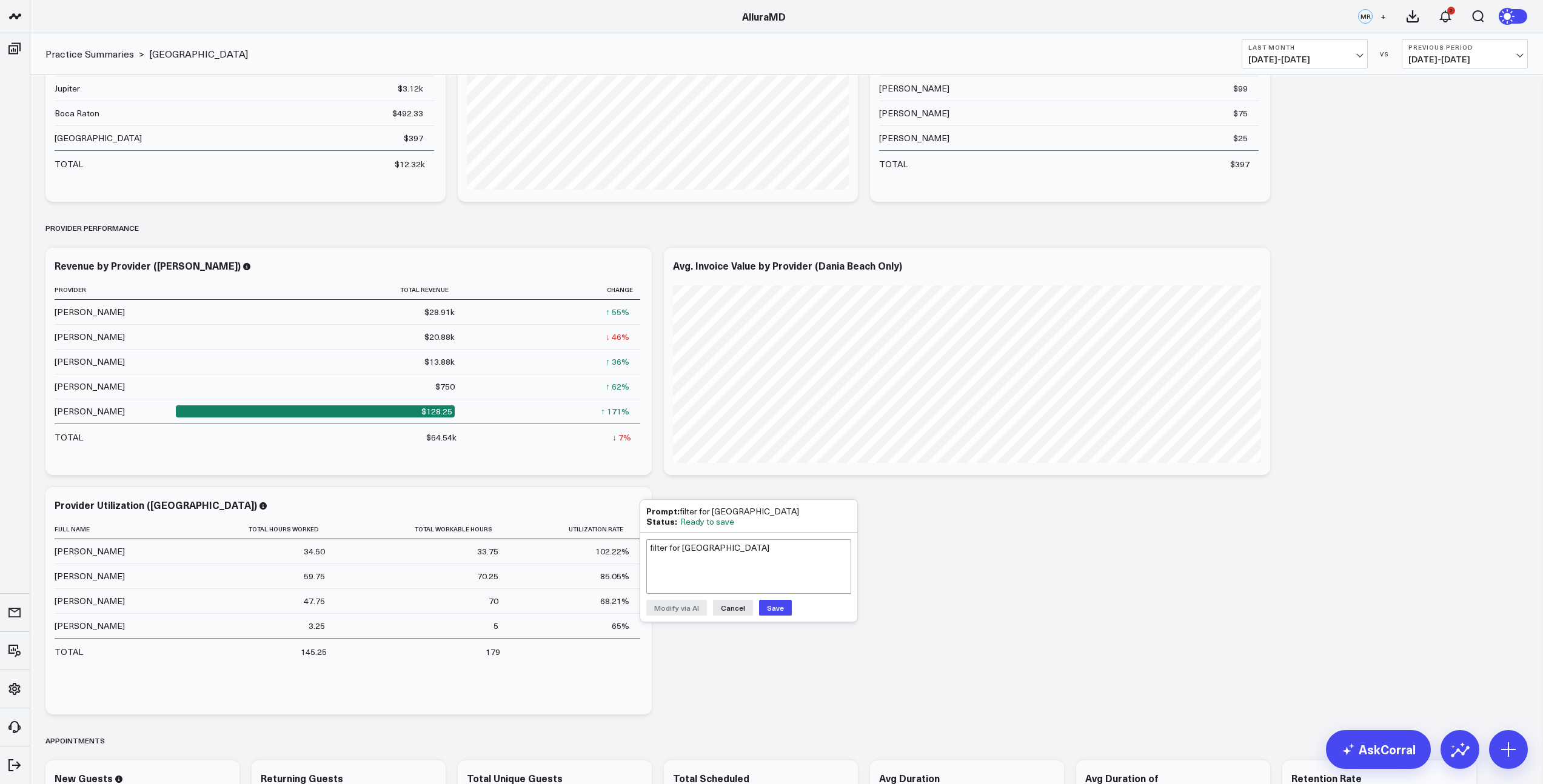
scroll to position [896, 0]
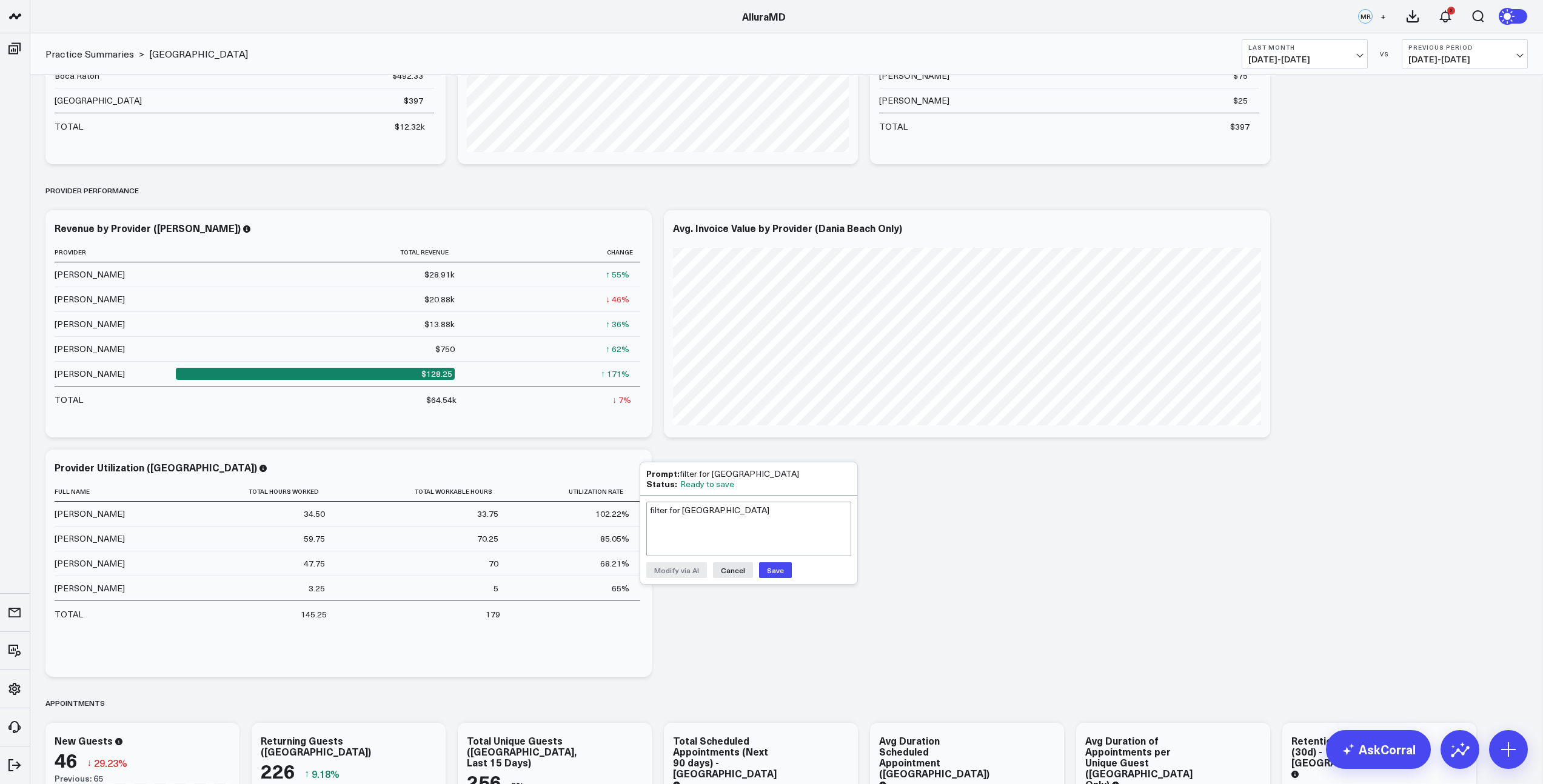
click at [776, 571] on button "Save" at bounding box center [775, 570] width 33 height 16
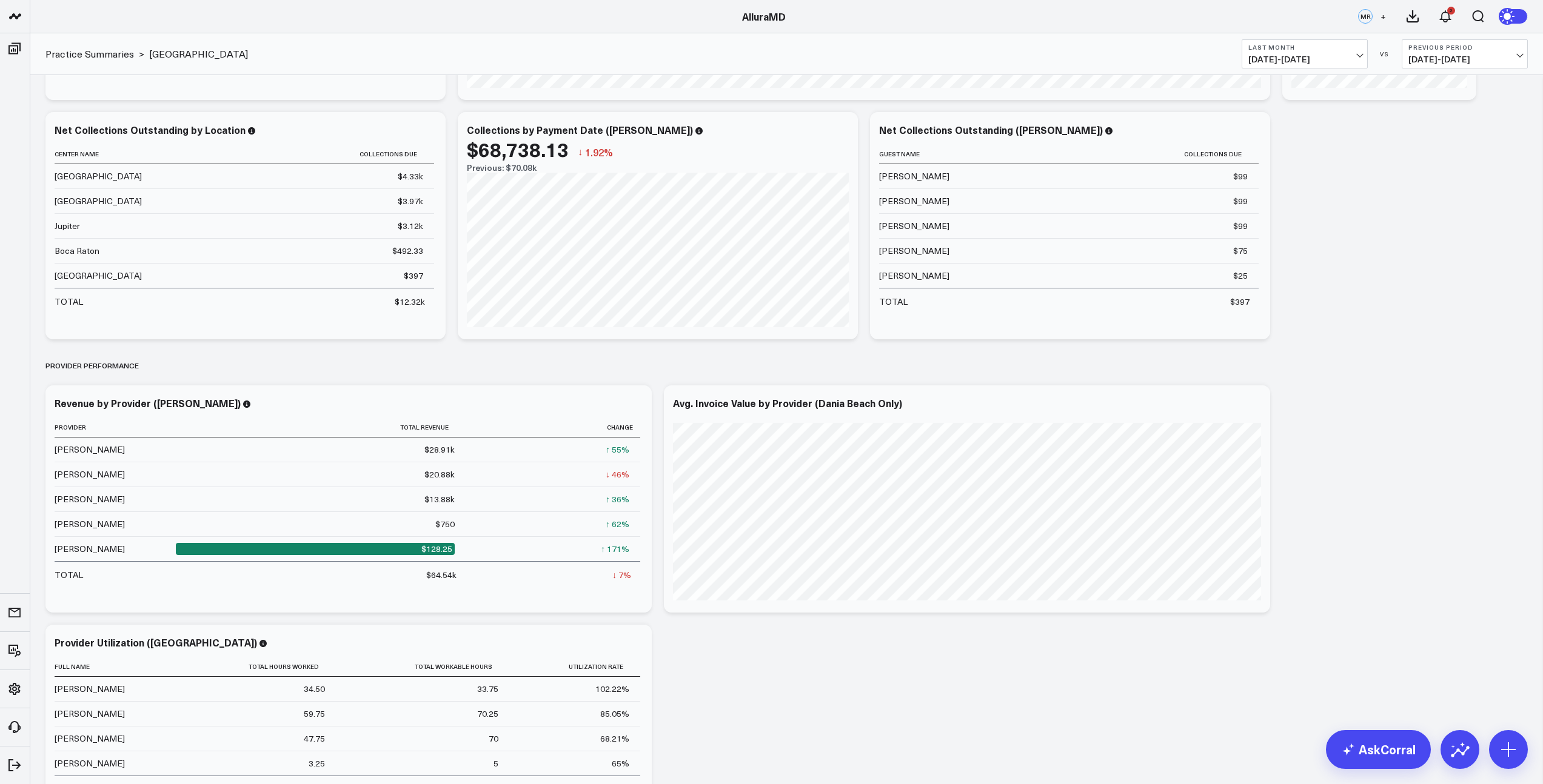
scroll to position [0, 0]
